Goal: Navigation & Orientation: Find specific page/section

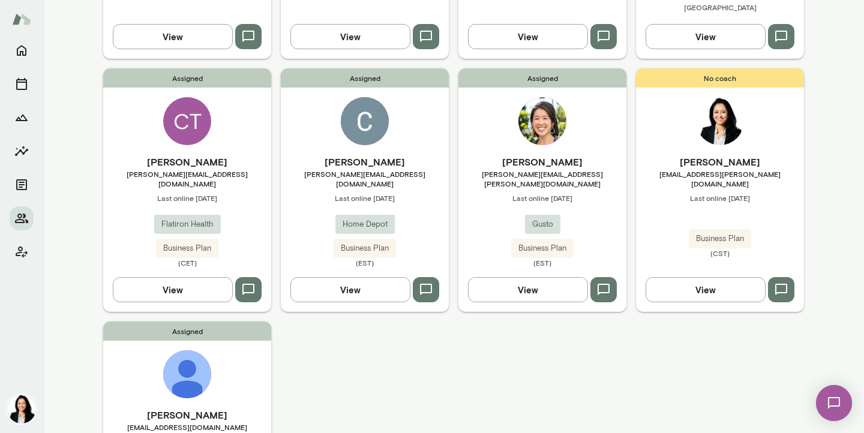
scroll to position [585, 0]
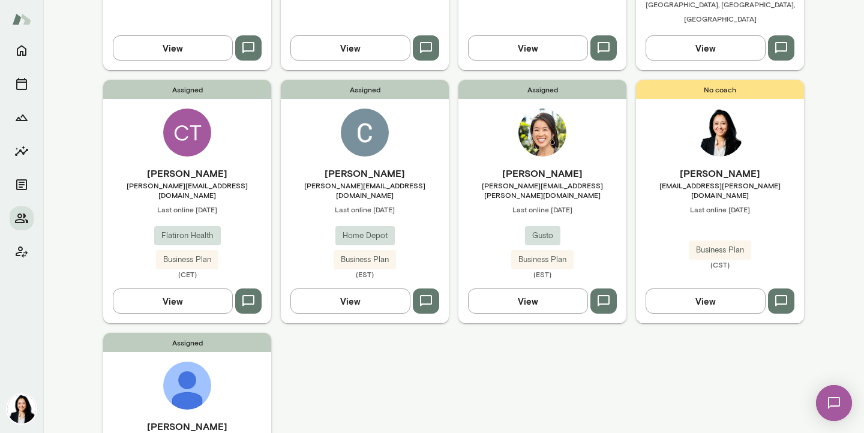
click at [247, 294] on icon "button" at bounding box center [248, 301] width 14 height 14
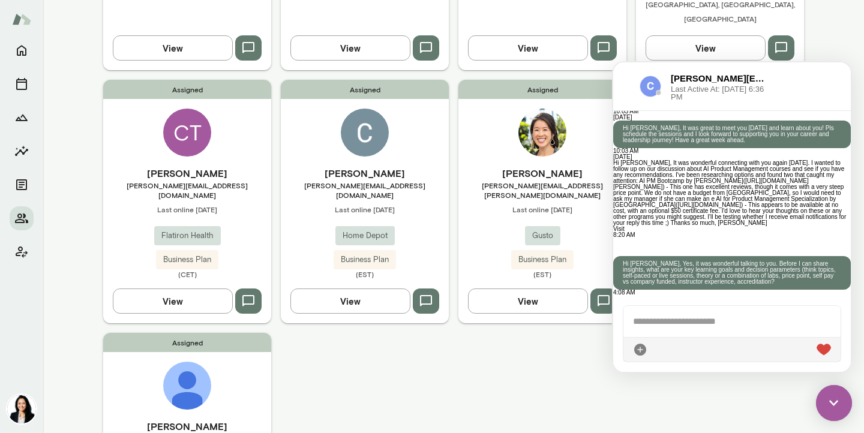
scroll to position [1008, 0]
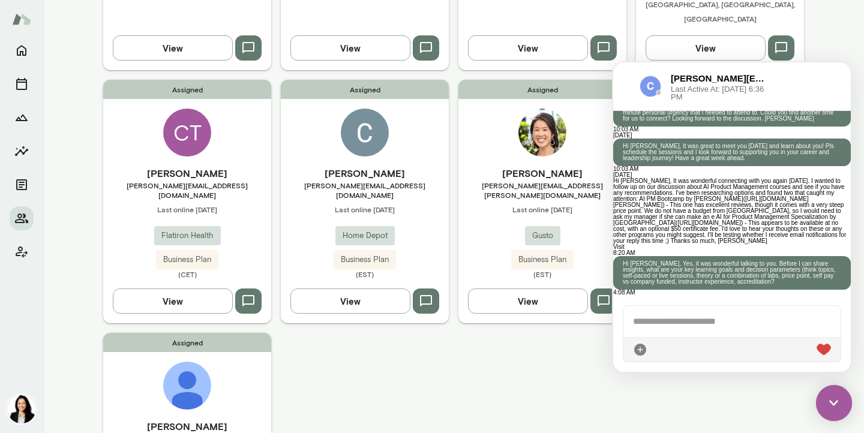
click at [646, 322] on div at bounding box center [732, 321] width 217 height 31
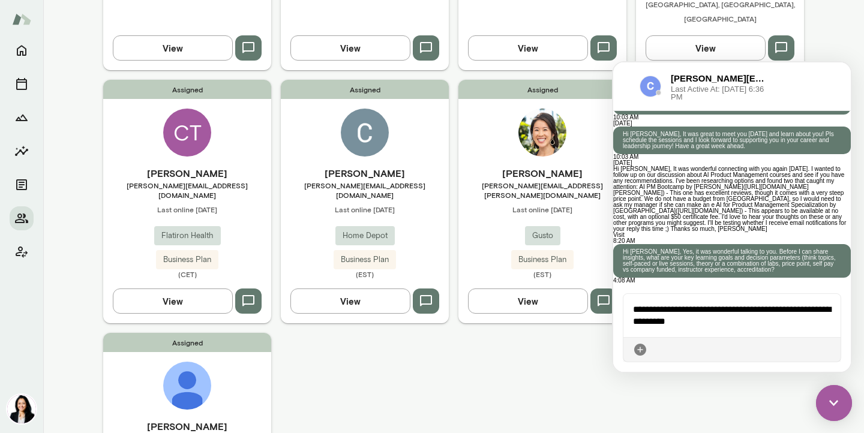
click at [831, 350] on icon at bounding box center [831, 350] width 0 height 0
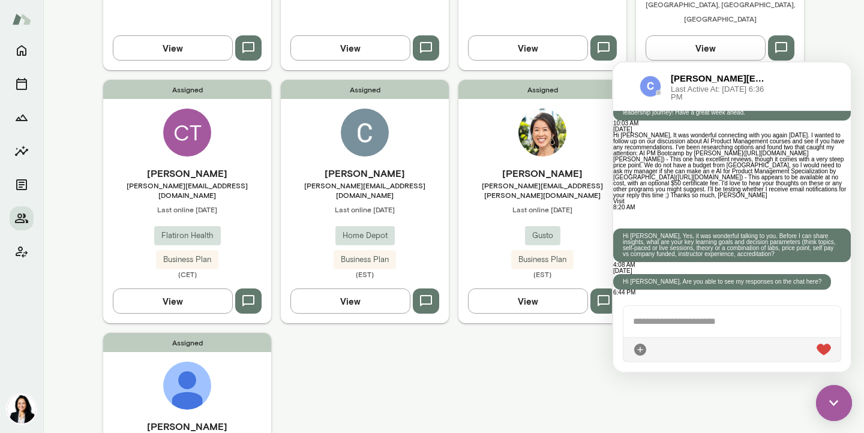
scroll to position [1093, 0]
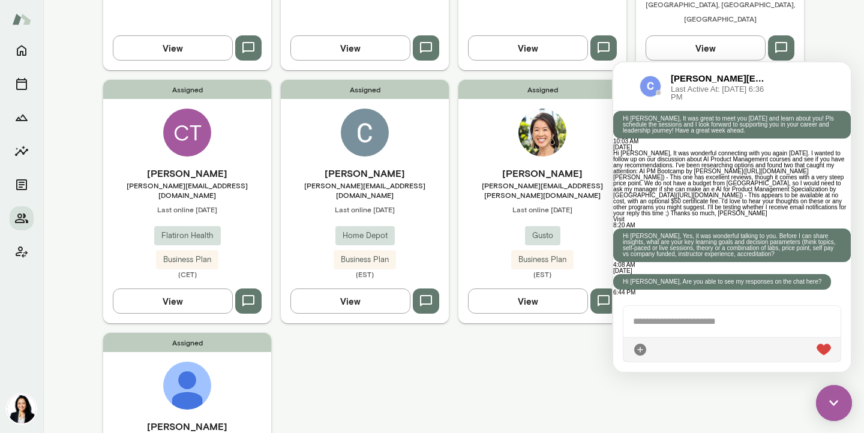
click at [463, 319] on div "Assigned [PERSON_NAME] [PERSON_NAME][EMAIL_ADDRESS][DOMAIN_NAME] Last online [D…" at bounding box center [453, 53] width 701 height 1028
click at [834, 406] on img at bounding box center [834, 403] width 36 height 36
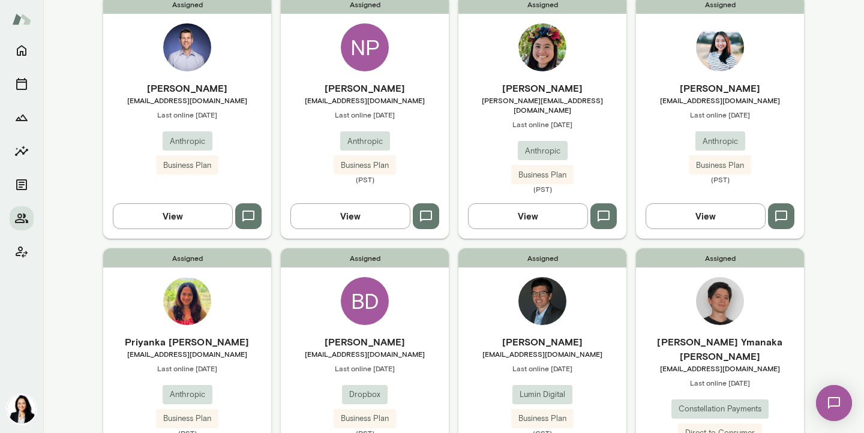
scroll to position [125, 0]
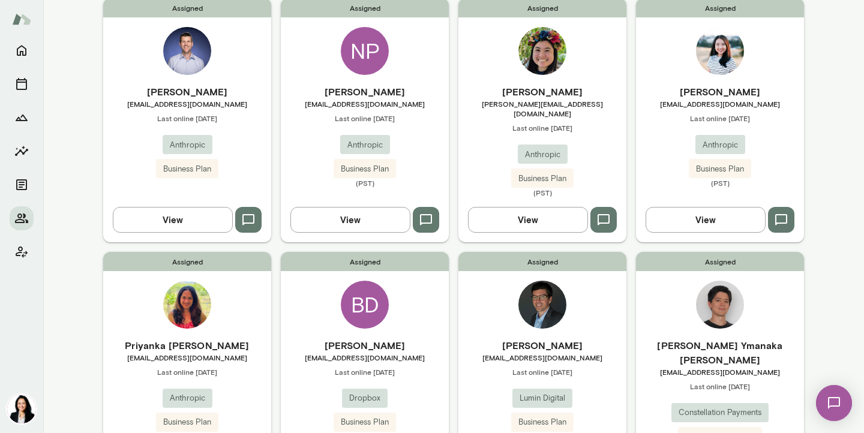
click at [185, 107] on span "[EMAIL_ADDRESS][DOMAIN_NAME]" at bounding box center [187, 104] width 168 height 10
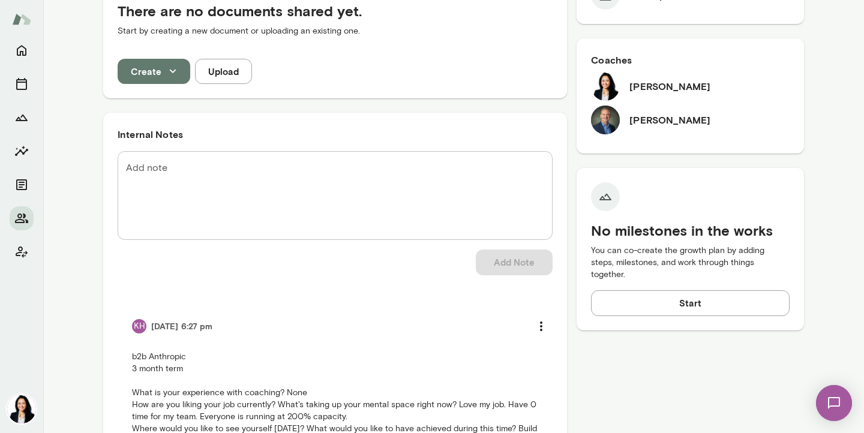
scroll to position [371, 0]
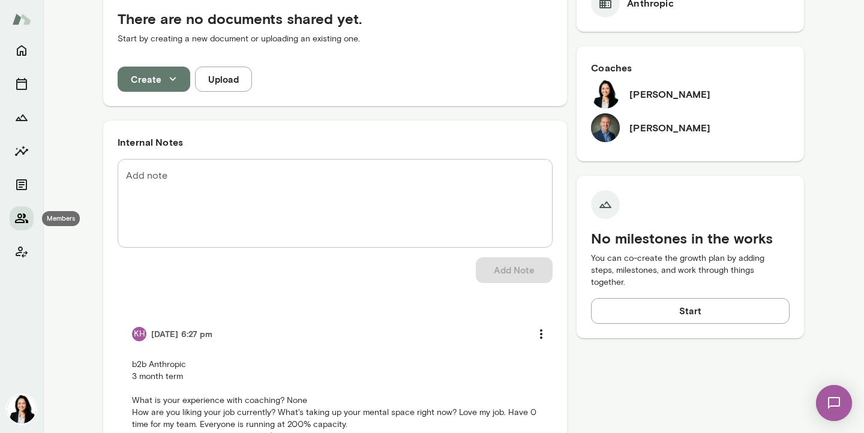
click at [23, 215] on icon "Members" at bounding box center [21, 219] width 13 height 10
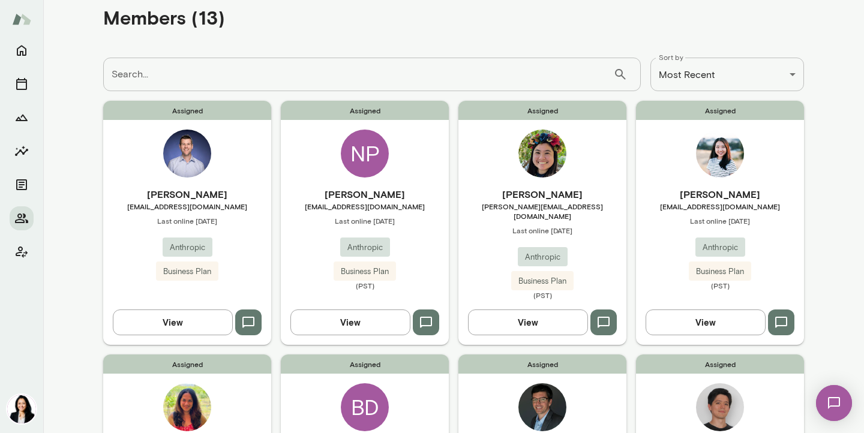
scroll to position [23, 0]
click at [723, 208] on span "[EMAIL_ADDRESS][DOMAIN_NAME]" at bounding box center [720, 207] width 168 height 10
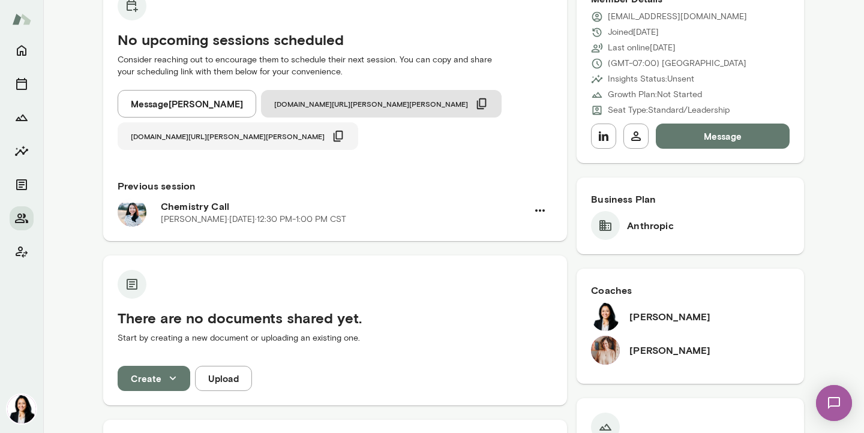
scroll to position [149, 0]
